Goal: Task Accomplishment & Management: Manage account settings

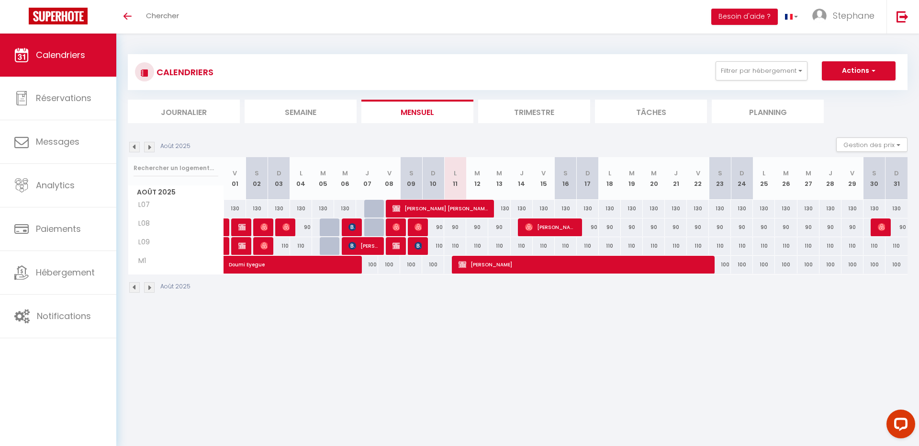
click at [504, 206] on div "130" at bounding box center [499, 209] width 22 height 18
type input "130"
type input "Mer 13 Août 2025"
type input "[DEMOGRAPHIC_DATA] 14 Août 2025"
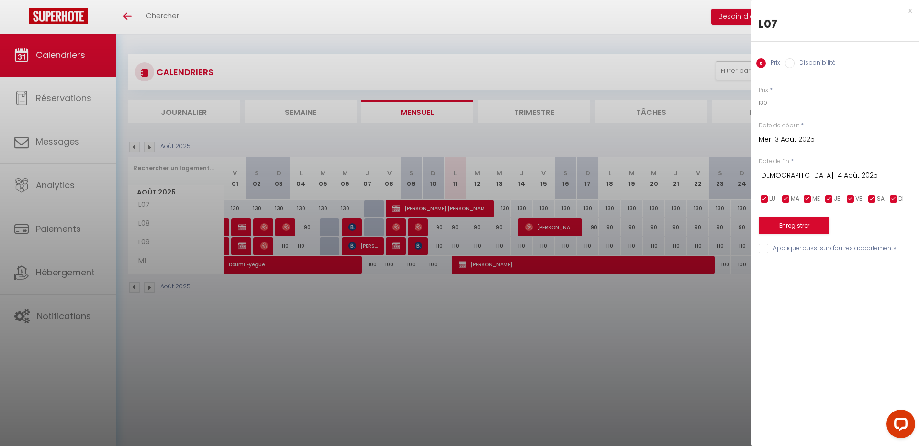
click at [518, 204] on div at bounding box center [459, 223] width 919 height 446
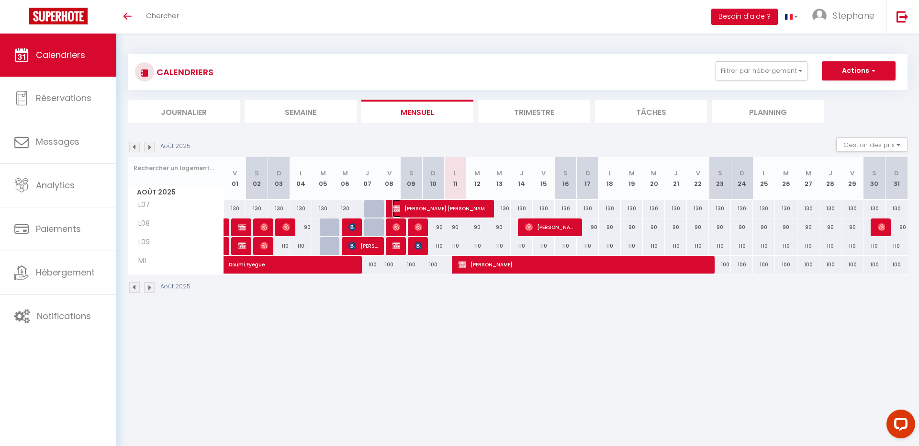
click at [485, 212] on span "[PERSON_NAME] [PERSON_NAME]" at bounding box center [440, 208] width 95 height 18
select select "OK"
select select "KO"
select select "0"
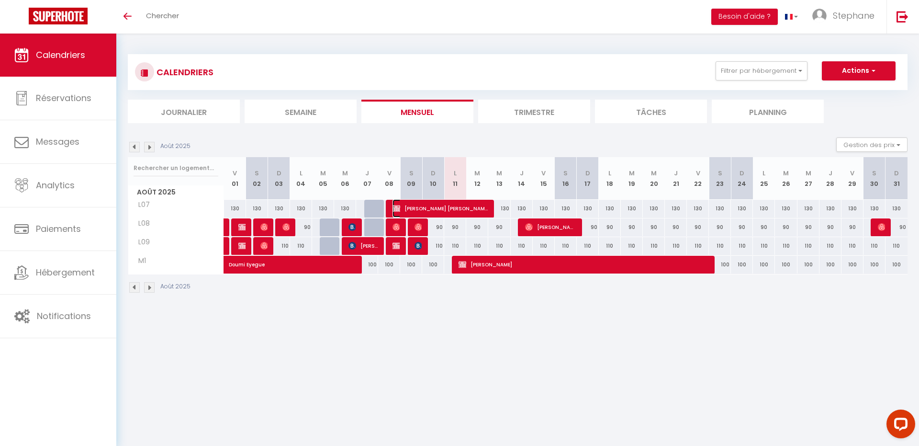
select select "1"
select select
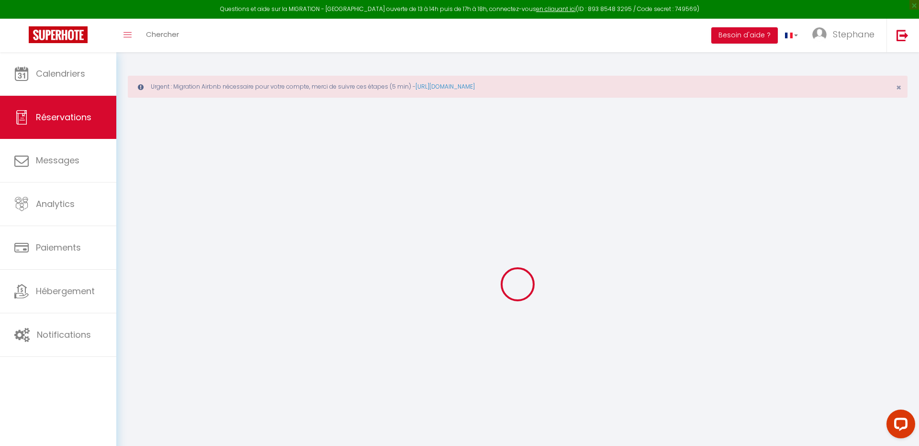
type input "[PERSON_NAME]"
type input "a@[DOMAIN_NAME]"
type input "0000000000"
select select
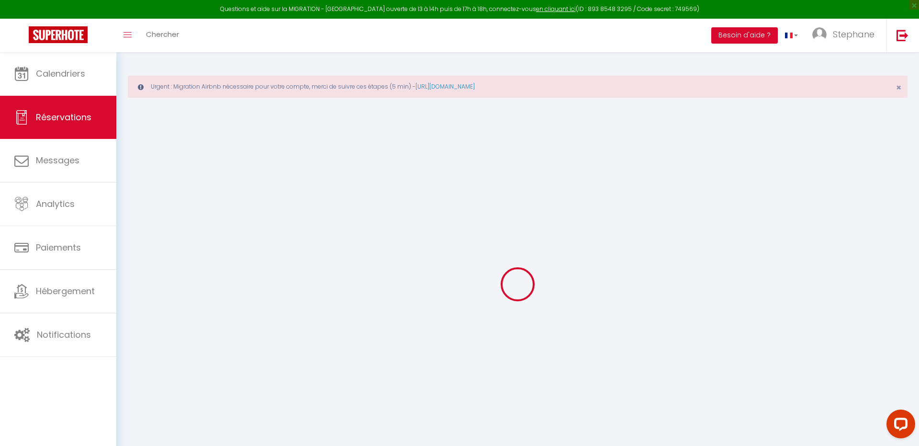
select select "73059"
select select "1"
type input "Ven 08 Août 2025"
select select
type input "Mer 13 Août 2025"
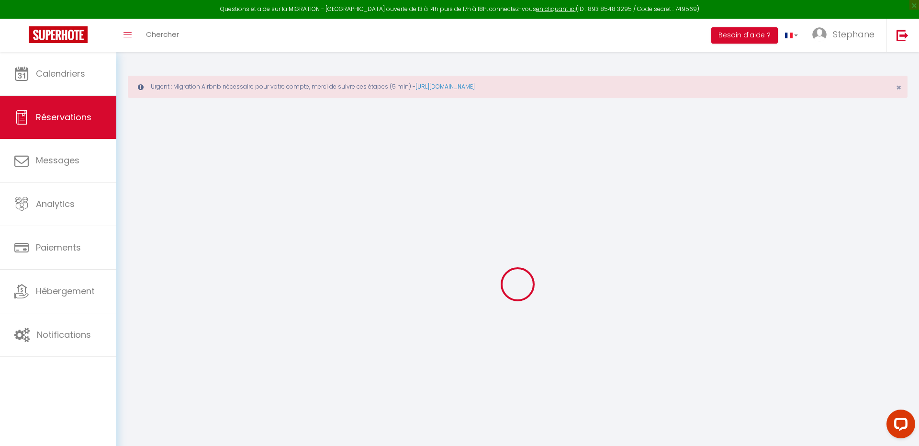
select select
type input "2"
select select "12"
select select
type input "630"
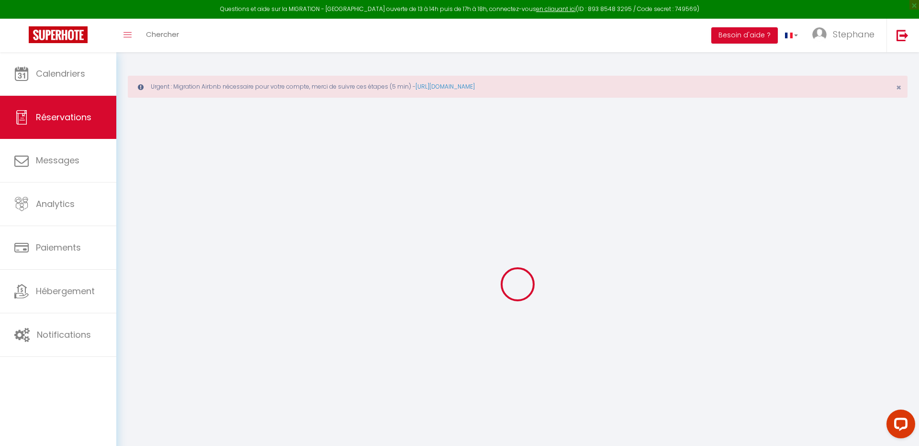
checkbox input "false"
type input "0"
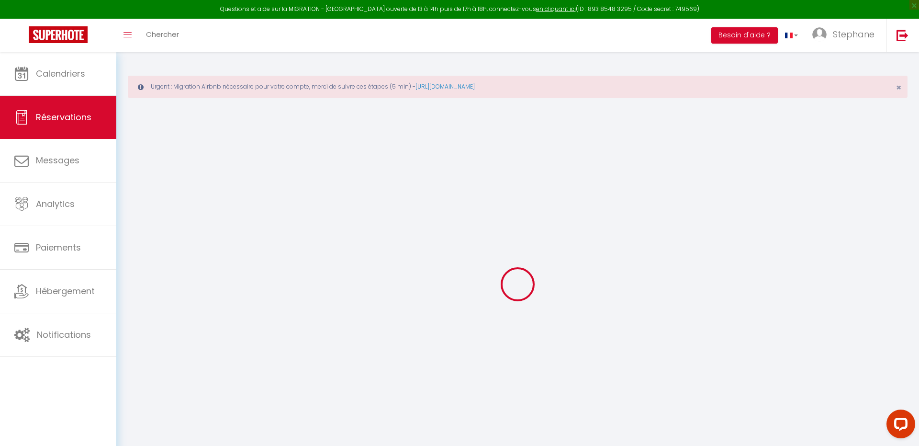
select select
select select "14"
checkbox input "false"
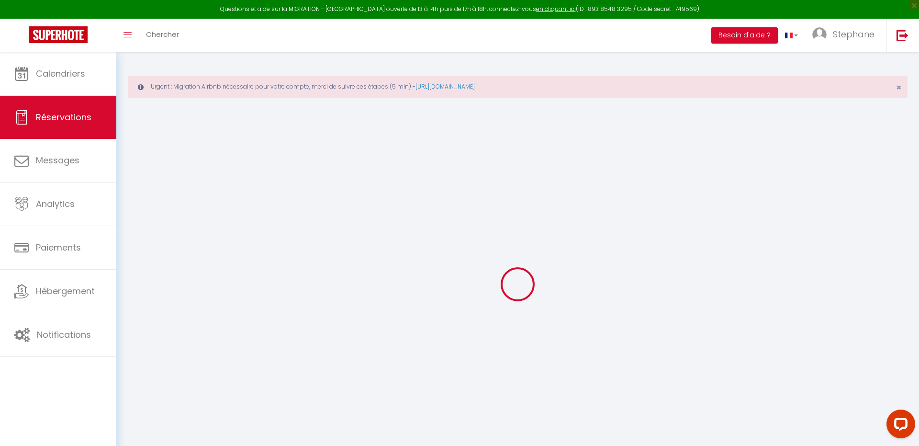
select select
checkbox input "false"
select select
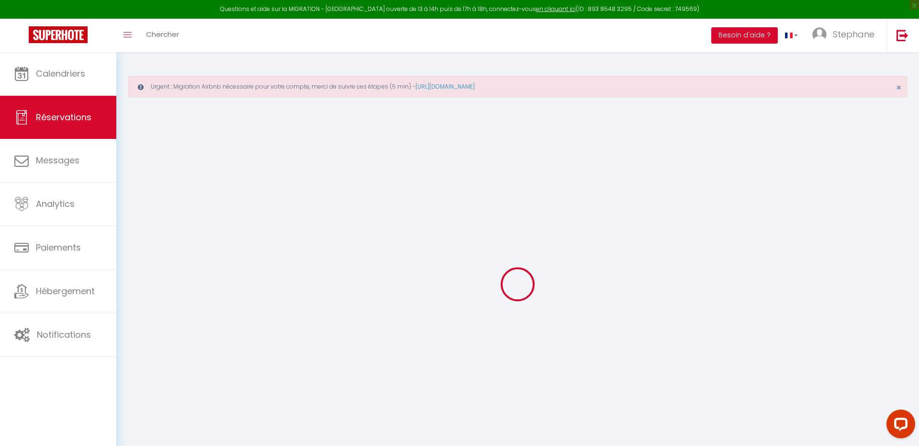
select select
checkbox input "false"
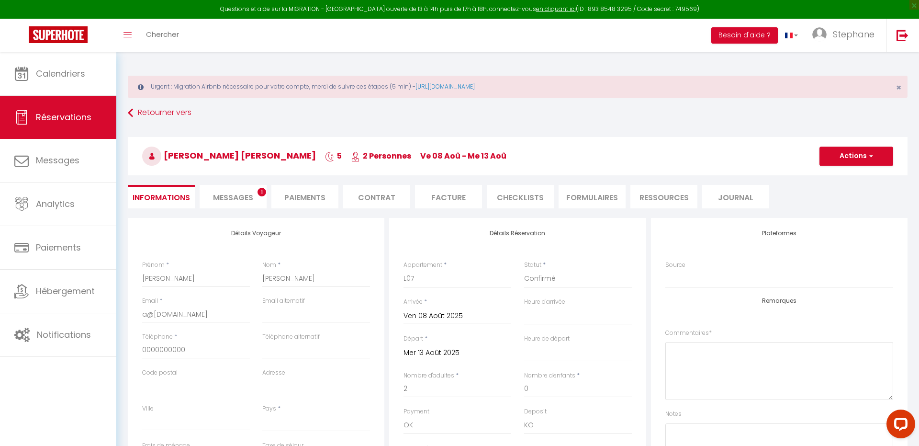
select select
checkbox input "false"
select select
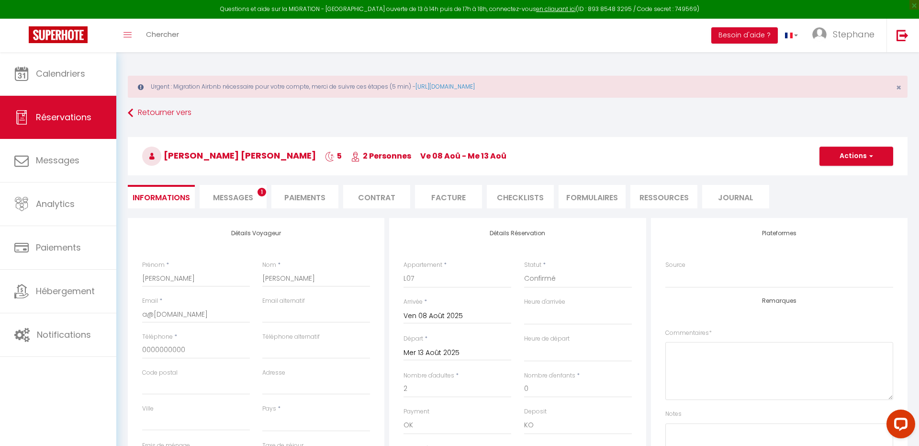
type input "20"
select select
checkbox input "false"
select select
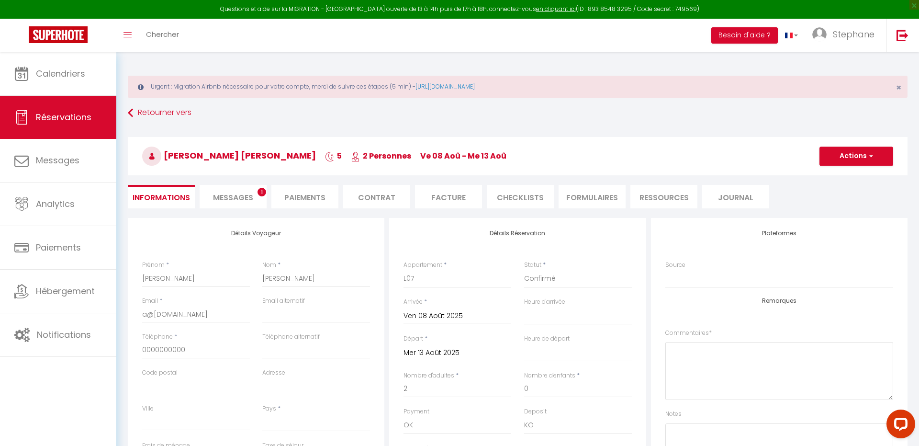
checkbox input "false"
select select "14:00"
select select "11:00"
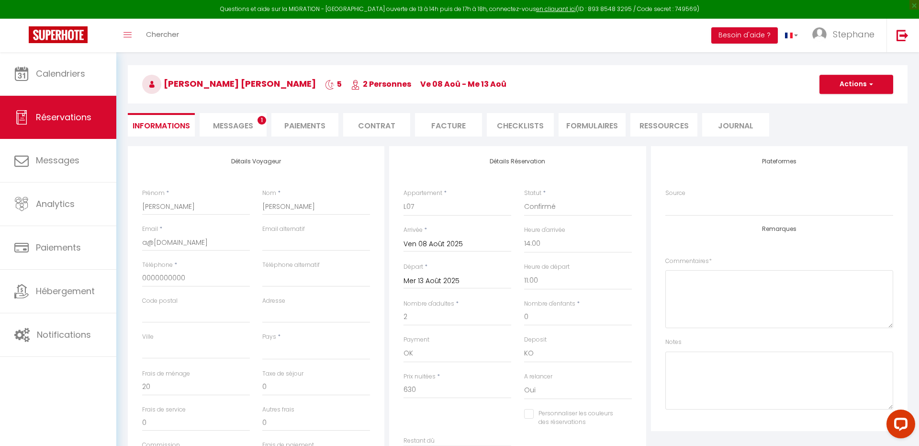
scroll to position [115, 0]
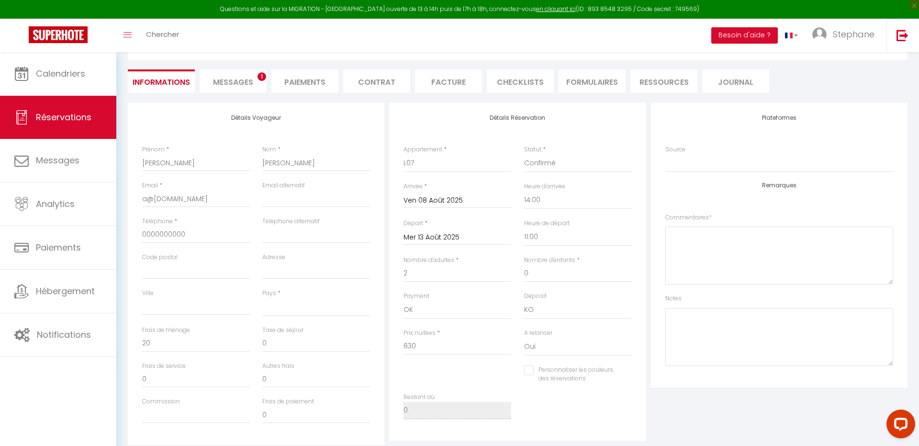
click at [435, 238] on input "Mer 13 Août 2025" at bounding box center [458, 237] width 108 height 12
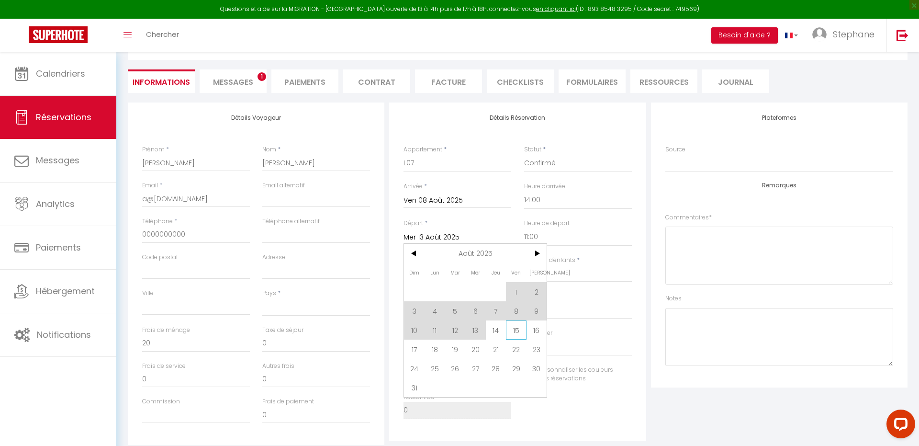
click at [521, 328] on span "15" at bounding box center [516, 329] width 21 height 19
click at [520, 329] on div "A relancer Oui Non" at bounding box center [578, 346] width 120 height 37
select select
type input "Ven 15 Août 2025"
checkbox input "false"
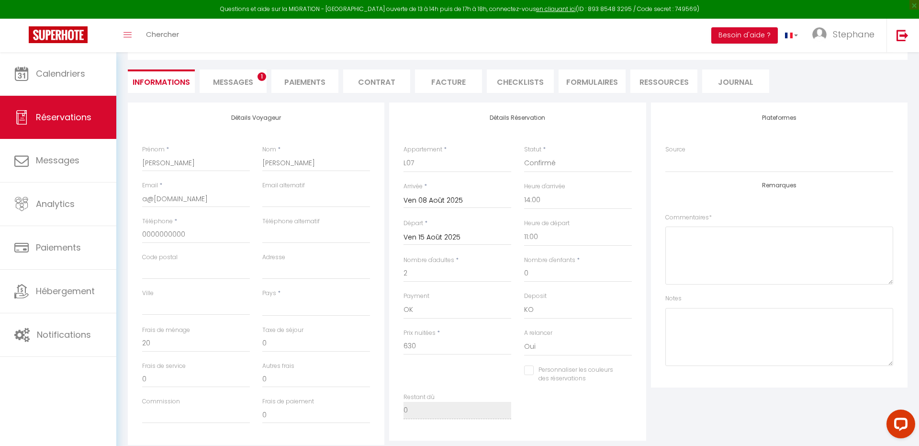
select select
type input "30"
type input "910"
checkbox input "false"
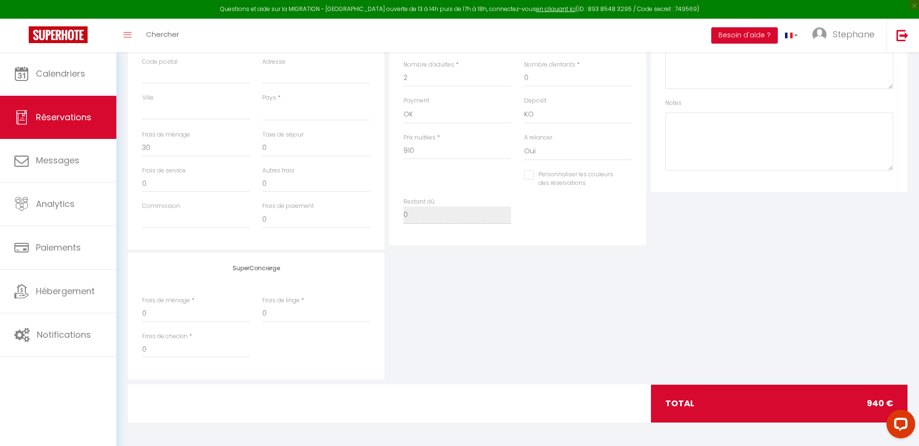
scroll to position [0, 0]
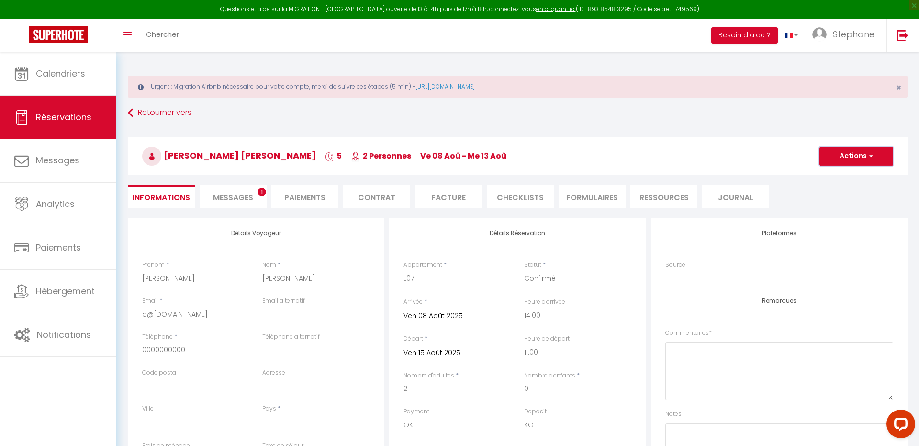
click at [859, 150] on button "Actions" at bounding box center [857, 155] width 74 height 19
click at [840, 172] on link "Enregistrer" at bounding box center [847, 177] width 76 height 12
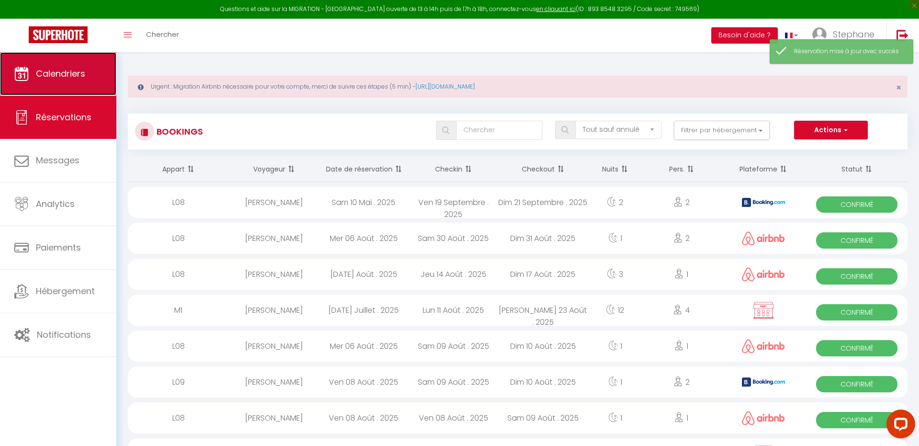
click at [76, 79] on span "Calendriers" at bounding box center [60, 74] width 49 height 12
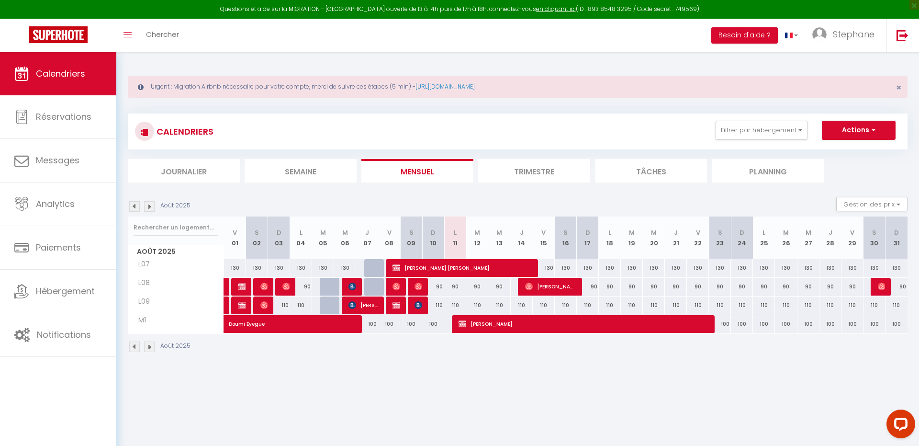
click at [456, 286] on div "90" at bounding box center [455, 287] width 22 height 18
type input "90"
type input "Lun 11 Août 2025"
type input "[DATE] Août 2025"
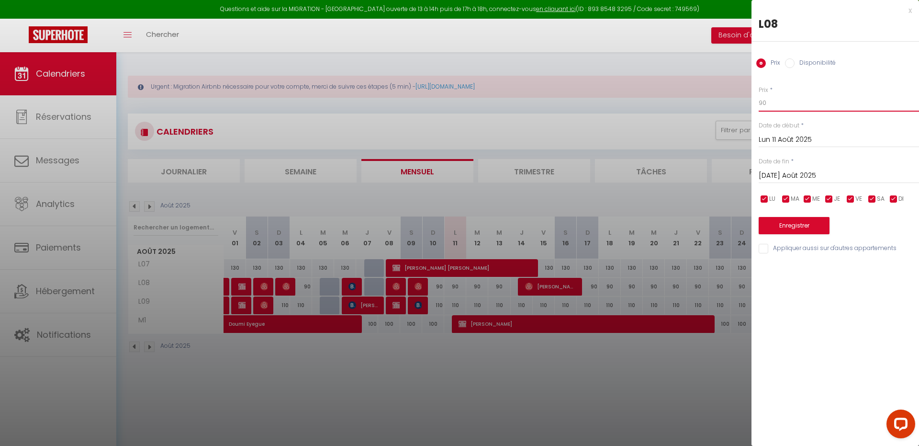
click at [801, 103] on input "90" at bounding box center [839, 102] width 160 height 17
type input "70"
click at [806, 228] on button "Enregistrer" at bounding box center [794, 225] width 71 height 17
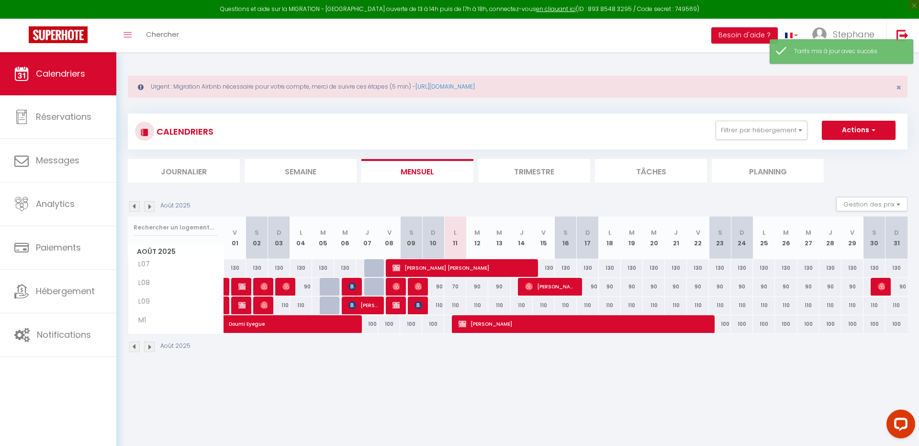
click at [458, 304] on div "110" at bounding box center [455, 305] width 22 height 18
type input "110"
type input "Lun 11 Août 2025"
type input "[DATE] Août 2025"
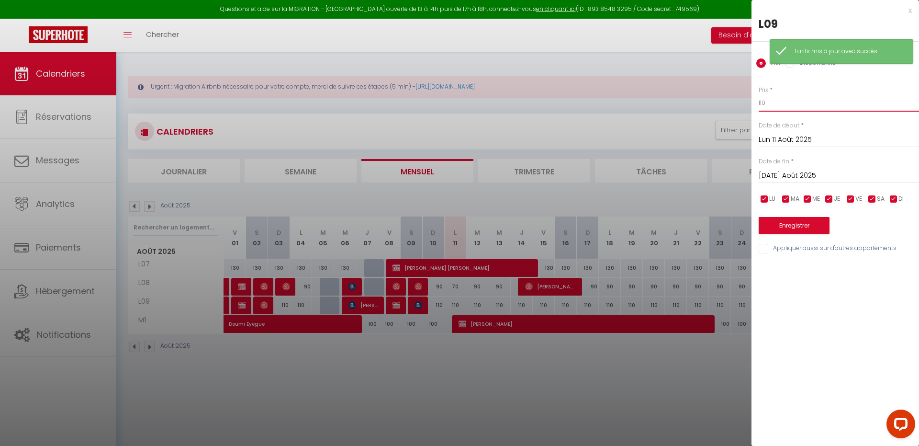
click at [814, 95] on input "110" at bounding box center [839, 102] width 160 height 17
type input "8"
type input "90"
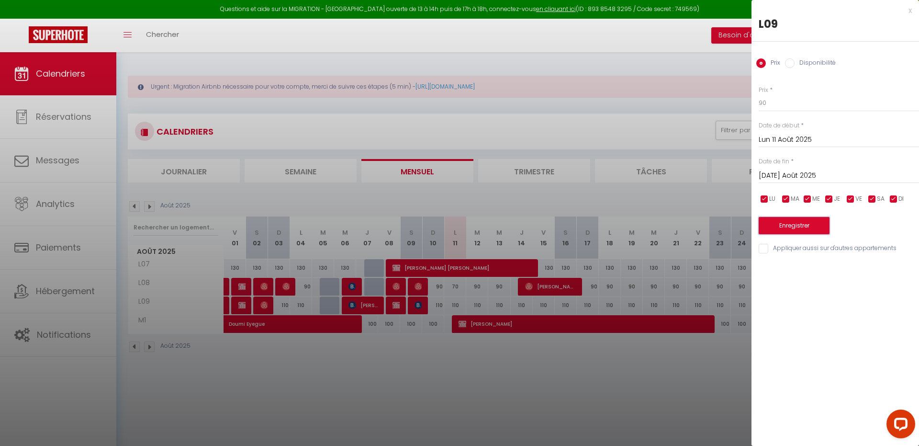
click at [791, 232] on button "Enregistrer" at bounding box center [794, 225] width 71 height 17
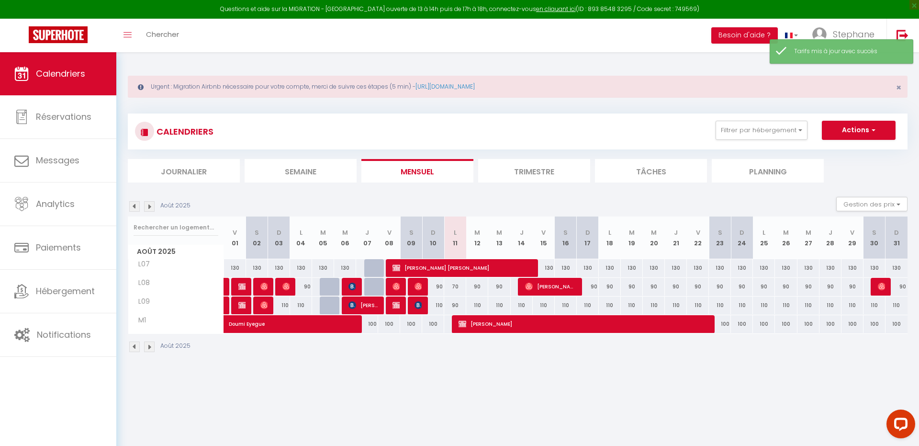
click at [476, 286] on div "90" at bounding box center [477, 287] width 22 height 18
type input "90"
type input "[DATE] Août 2025"
type input "Mer 13 Août 2025"
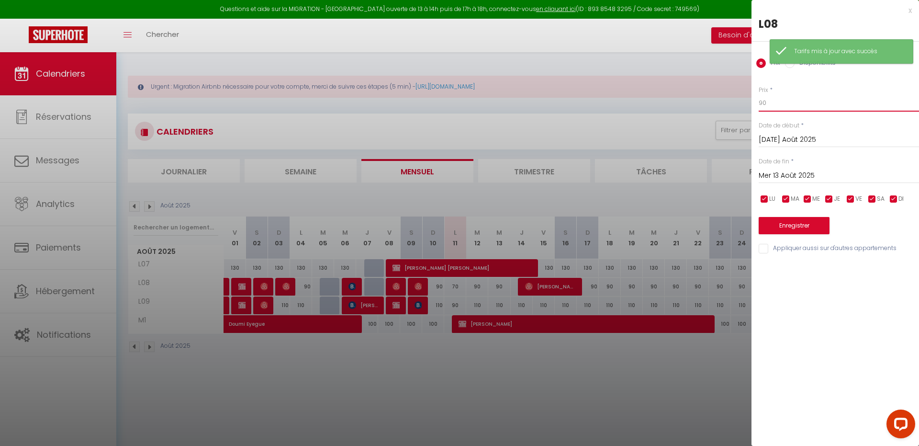
click at [831, 99] on input "90" at bounding box center [839, 102] width 160 height 17
type input "70"
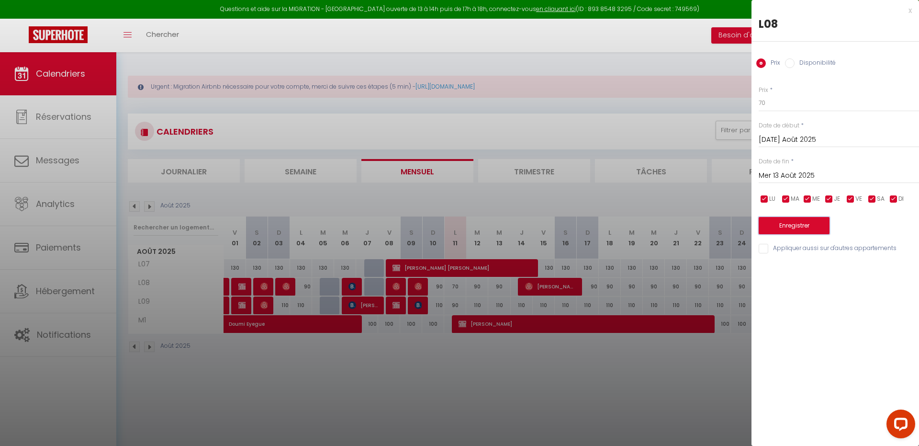
click at [791, 222] on button "Enregistrer" at bounding box center [794, 225] width 71 height 17
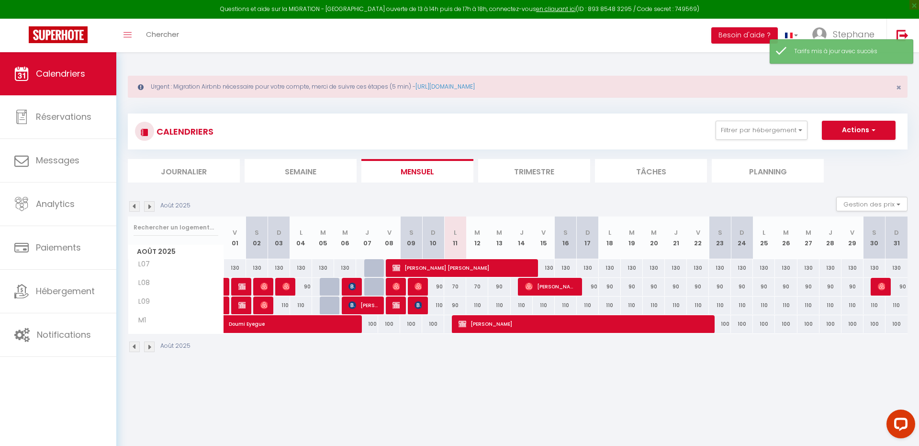
click at [478, 304] on div "110" at bounding box center [477, 305] width 22 height 18
type input "110"
type input "[DATE] Août 2025"
type input "Mer 13 Août 2025"
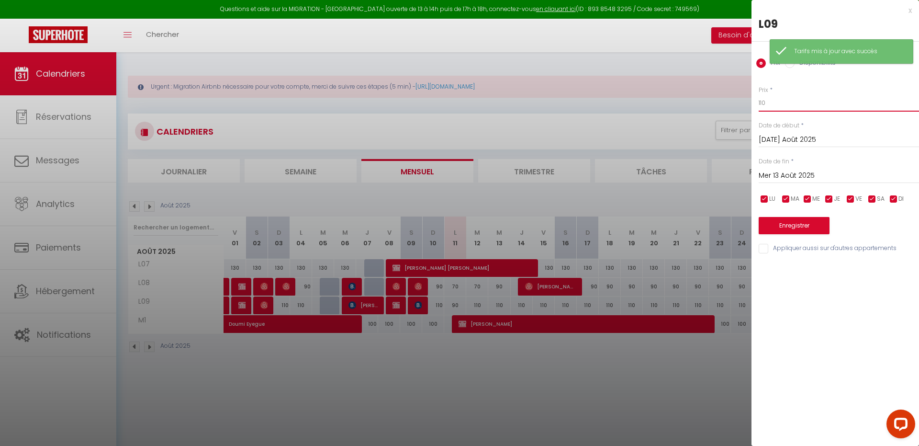
click at [837, 105] on input "110" at bounding box center [839, 102] width 160 height 17
type input "90"
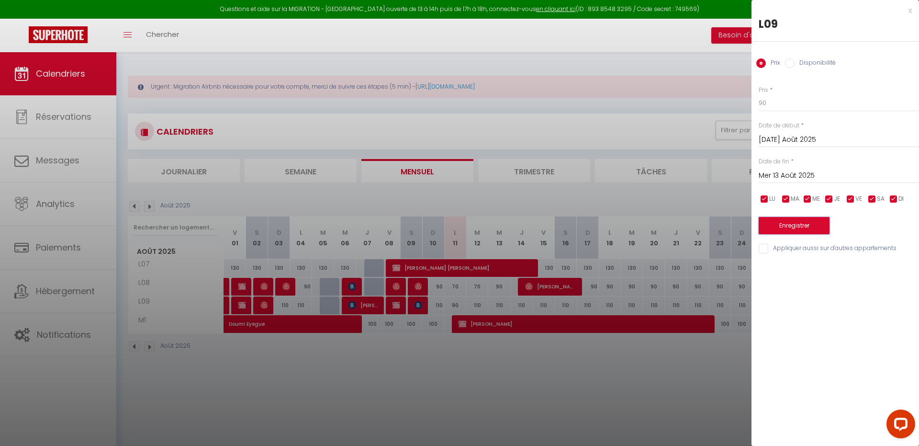
click at [807, 224] on button "Enregistrer" at bounding box center [794, 225] width 71 height 17
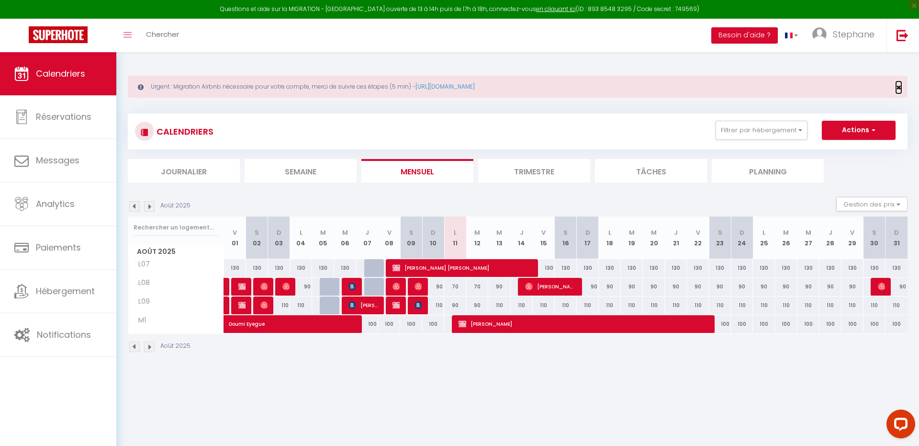
click at [896, 83] on span "×" at bounding box center [898, 87] width 5 height 12
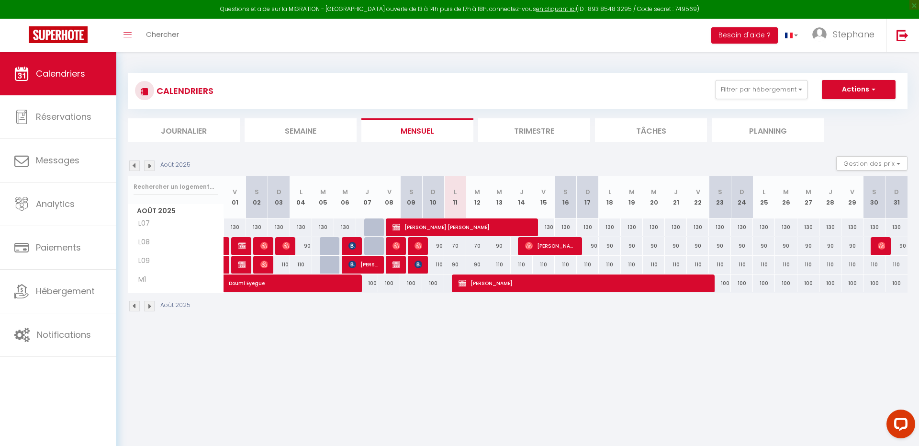
click at [129, 58] on div "CALENDRIERS Filtrer par hébergement Tous L07 L08 L09 M1 Effacer Sauvegarder Act…" at bounding box center [517, 192] width 803 height 281
click at [148, 90] on div at bounding box center [144, 90] width 19 height 19
click at [139, 90] on div at bounding box center [144, 90] width 19 height 19
click at [145, 92] on img at bounding box center [145, 92] width 8 height 8
click at [545, 135] on li "Trimestre" at bounding box center [534, 129] width 112 height 23
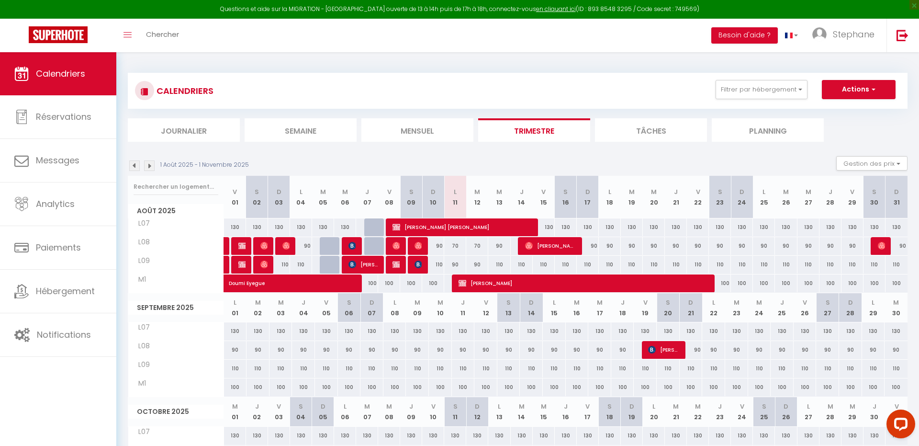
click at [624, 126] on li "Tâches" at bounding box center [651, 129] width 112 height 23
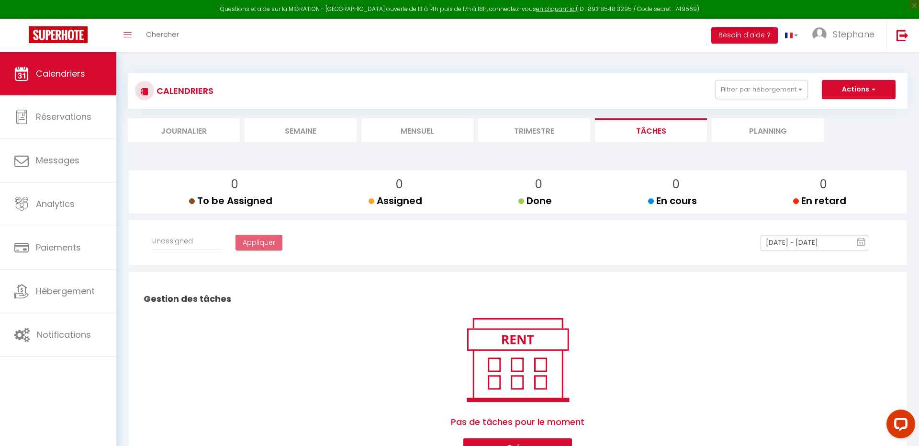
select select
click at [539, 128] on li "Trimestre" at bounding box center [534, 129] width 112 height 23
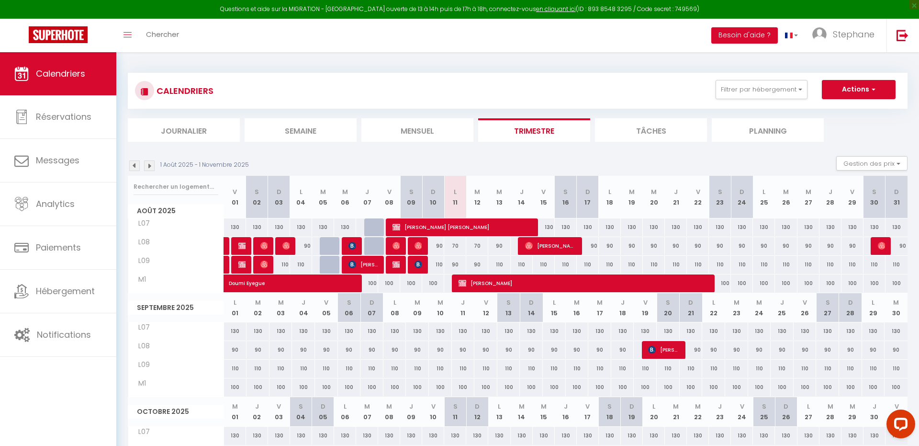
click at [411, 134] on li "Mensuel" at bounding box center [417, 129] width 112 height 23
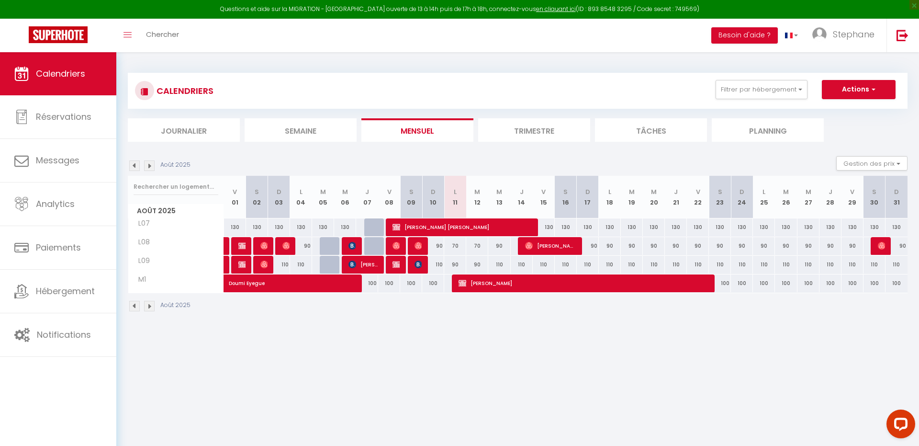
click at [538, 127] on li "Trimestre" at bounding box center [534, 129] width 112 height 23
